Goal: Obtain resource: Obtain resource

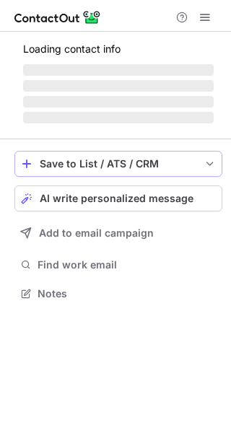
scroll to position [279, 231]
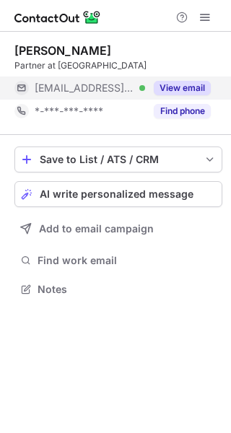
click at [187, 88] on button "View email" at bounding box center [182, 88] width 57 height 14
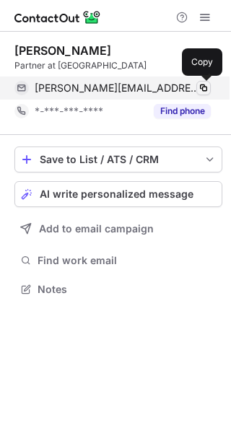
click at [205, 84] on span at bounding box center [204, 88] width 12 height 12
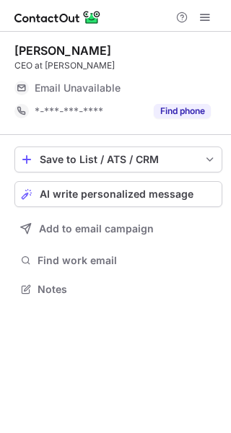
scroll to position [279, 231]
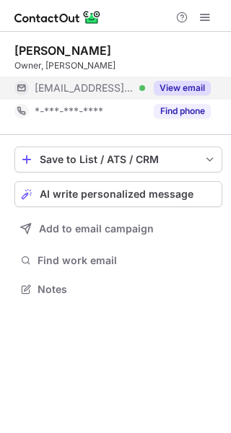
click at [186, 88] on button "View email" at bounding box center [182, 88] width 57 height 14
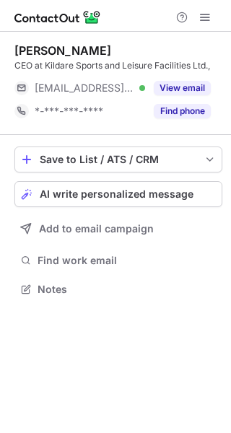
scroll to position [279, 231]
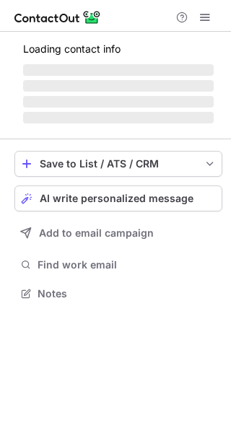
scroll to position [279, 231]
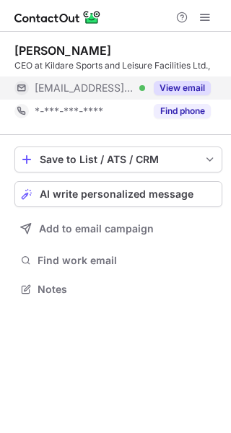
click at [191, 86] on button "View email" at bounding box center [182, 88] width 57 height 14
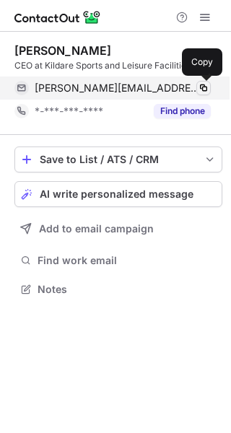
click at [203, 84] on span at bounding box center [204, 88] width 12 height 12
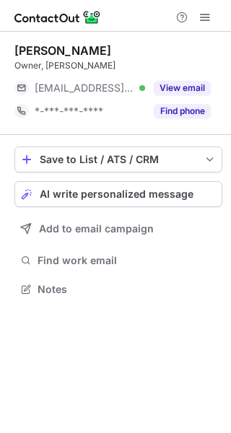
scroll to position [279, 231]
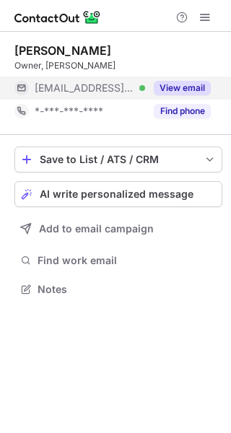
click at [184, 90] on button "View email" at bounding box center [182, 88] width 57 height 14
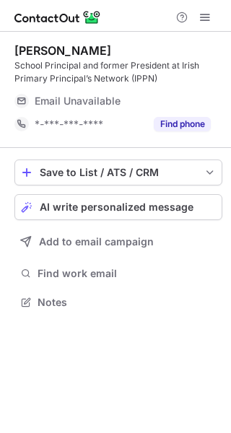
scroll to position [292, 231]
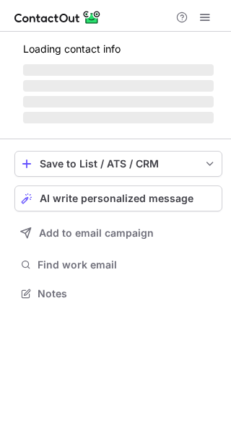
scroll to position [292, 231]
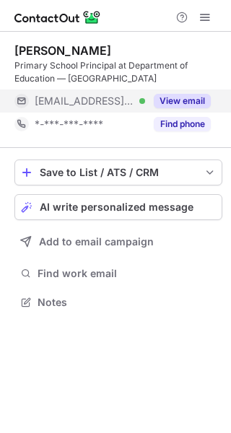
click at [187, 103] on button "View email" at bounding box center [182, 101] width 57 height 14
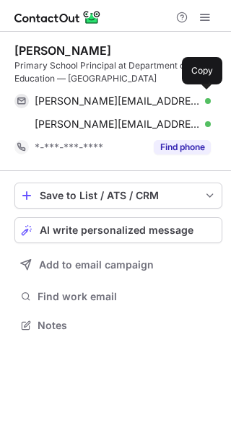
scroll to position [316, 231]
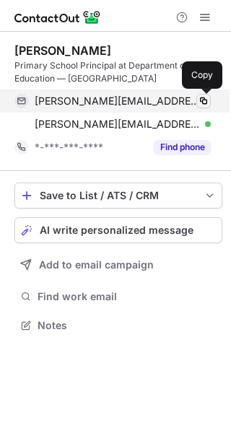
click at [209, 100] on button at bounding box center [203, 101] width 14 height 14
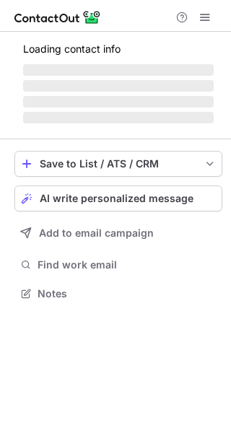
scroll to position [279, 231]
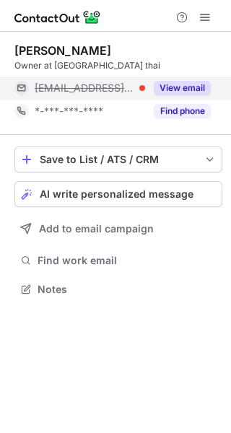
click at [191, 82] on button "View email" at bounding box center [182, 88] width 57 height 14
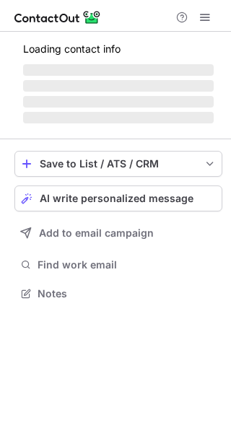
scroll to position [292, 231]
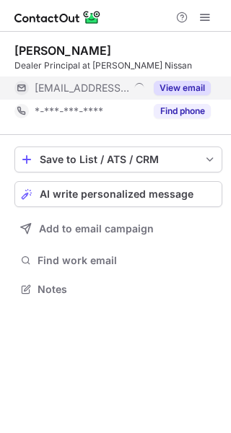
scroll to position [279, 231]
click at [187, 87] on button "View email" at bounding box center [182, 88] width 57 height 14
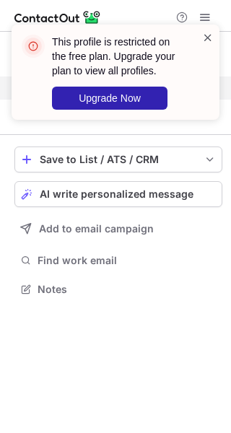
click at [207, 38] on span at bounding box center [208, 37] width 12 height 14
